Goal: Task Accomplishment & Management: Manage account settings

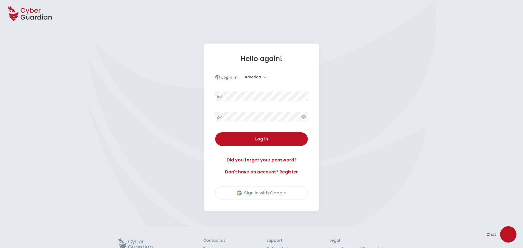
select select "America"
select select "English"
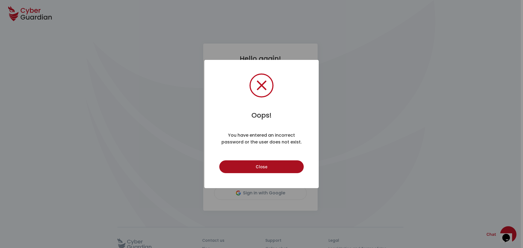
click at [273, 167] on button "Close" at bounding box center [261, 166] width 84 height 13
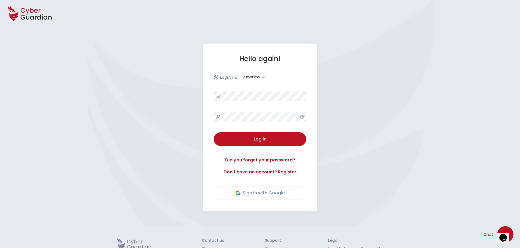
click at [301, 116] on icon at bounding box center [302, 117] width 5 height 4
click at [218, 99] on div at bounding box center [260, 96] width 93 height 10
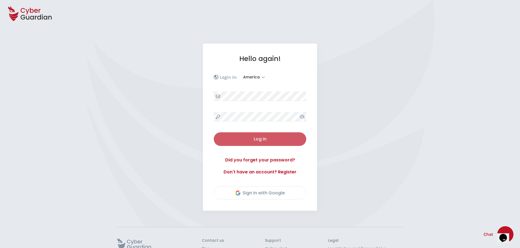
click at [242, 142] on div "Log in" at bounding box center [260, 139] width 84 height 7
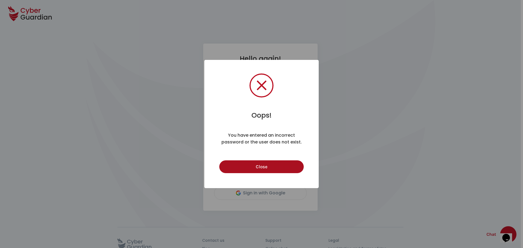
click at [278, 164] on button "Close" at bounding box center [261, 166] width 84 height 13
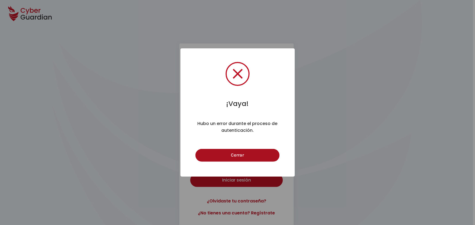
click at [242, 152] on button "Cerrar" at bounding box center [237, 155] width 84 height 13
click at [262, 150] on button "Cerrar" at bounding box center [237, 155] width 84 height 13
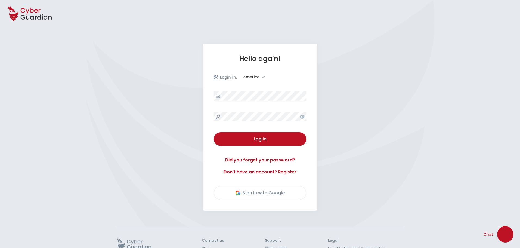
select select "America"
select select "English"
click at [302, 116] on icon at bounding box center [302, 117] width 5 height 4
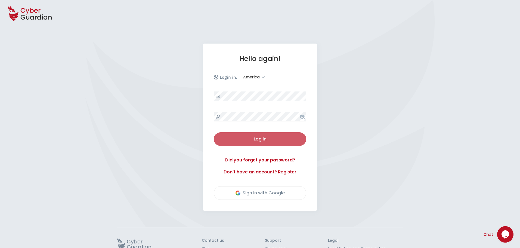
click at [276, 140] on div "Log in" at bounding box center [260, 139] width 84 height 7
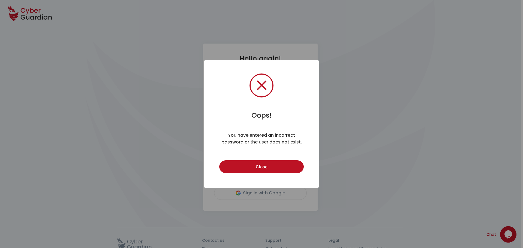
click at [253, 165] on button "Close" at bounding box center [261, 166] width 84 height 13
